Goal: Obtain resource: Obtain resource

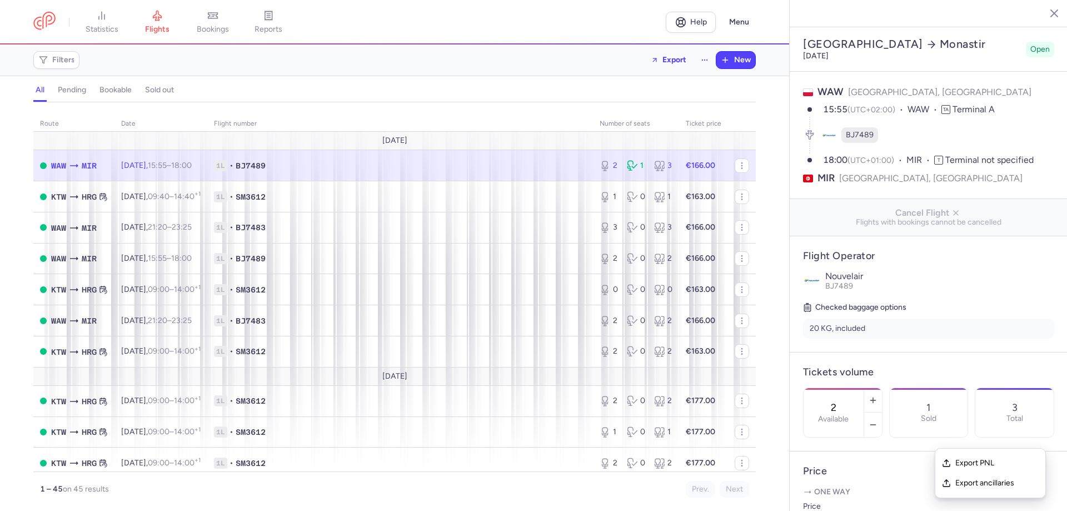
select select "hours"
click at [971, 466] on span "Export PNL" at bounding box center [996, 462] width 83 height 11
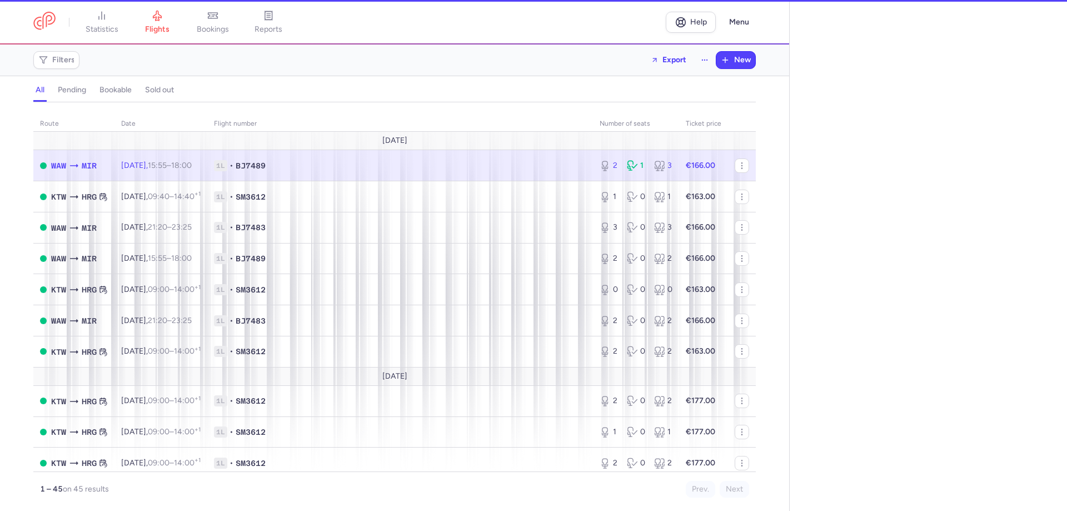
select select "hours"
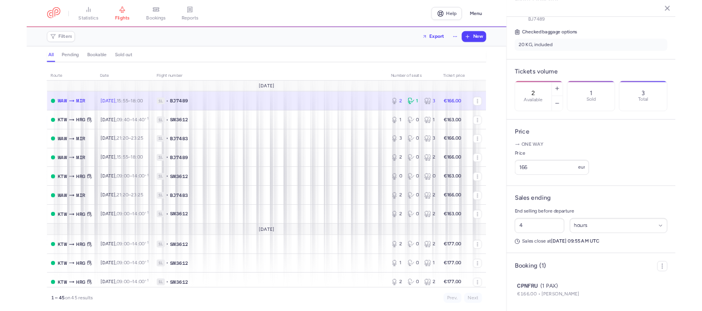
scroll to position [284, 0]
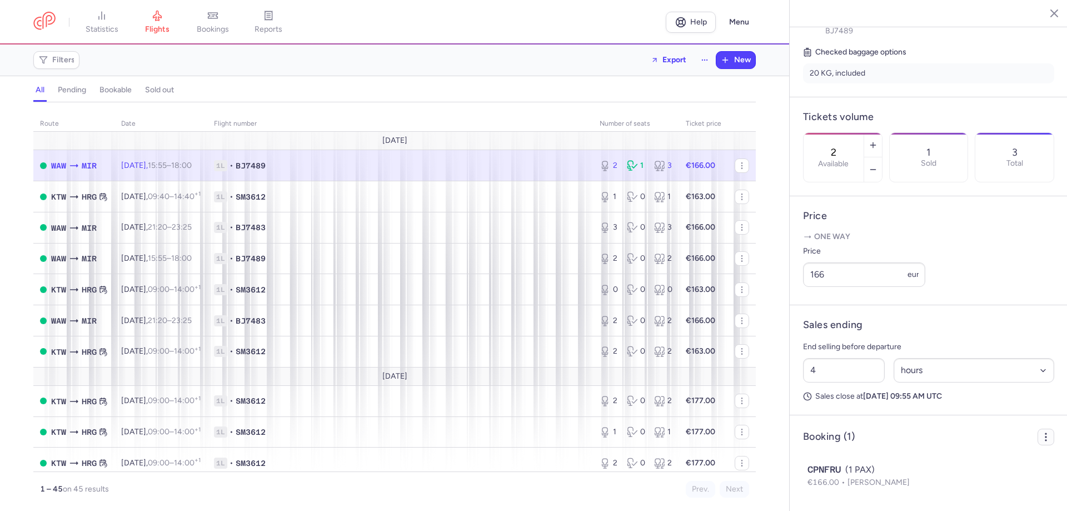
click at [1038, 443] on button "button" at bounding box center [1045, 436] width 17 height 17
click at [994, 462] on button "Export PNL" at bounding box center [990, 463] width 110 height 20
click at [990, 463] on span "Export PNL" at bounding box center [996, 462] width 83 height 11
click at [849, 449] on article "Booking (1) Export PNL Export ancillaries CPNFRU (1 PAX) €166.00 Oussama SGHAIER" at bounding box center [929, 463] width 278 height 96
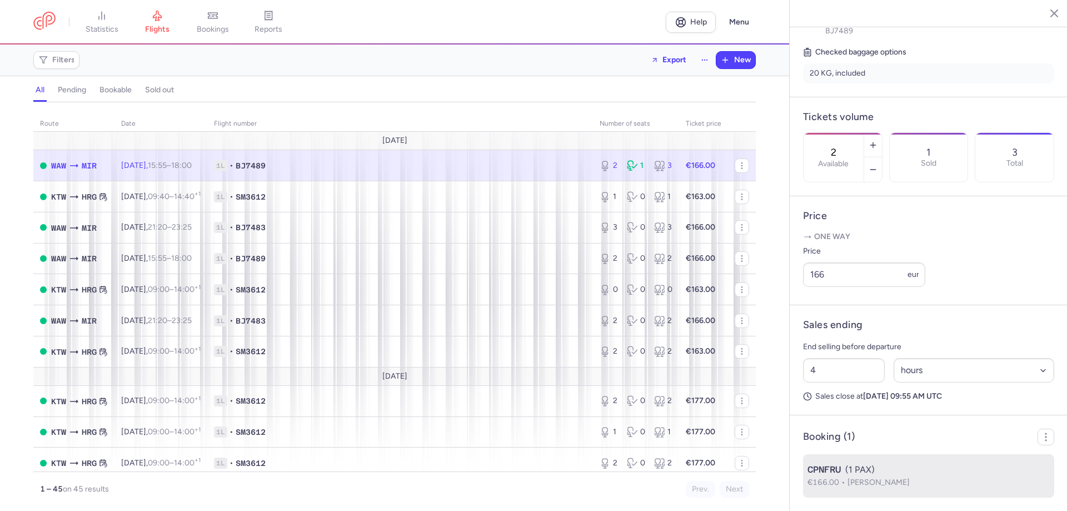
click at [853, 473] on div "CPNFRU (1 PAX)" at bounding box center [928, 469] width 242 height 13
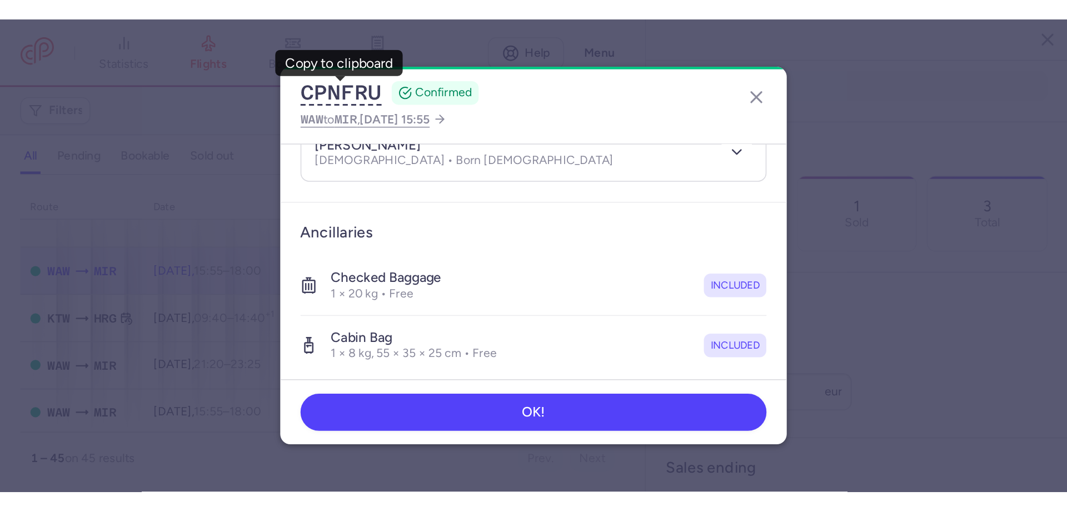
scroll to position [111, 0]
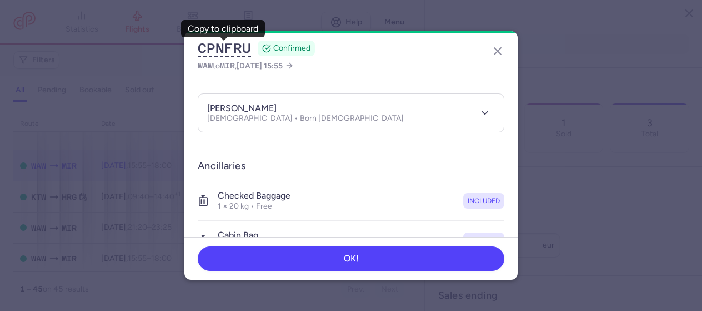
click at [254, 104] on h4 "oussama SGHAIER" at bounding box center [241, 108] width 69 height 11
drag, startPoint x: 288, startPoint y: 110, endPoint x: 249, endPoint y: 109, distance: 38.9
click at [249, 109] on div "oussama SGHAIER" at bounding box center [305, 109] width 197 height 12
copy h4 "SGHAIER"
